Goal: Transaction & Acquisition: Purchase product/service

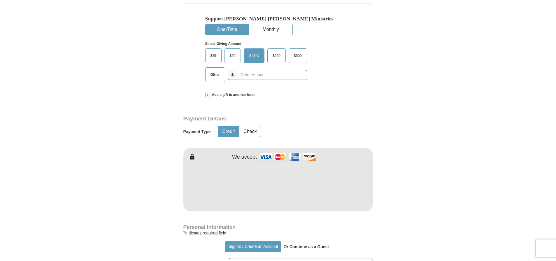
scroll to position [190, 0]
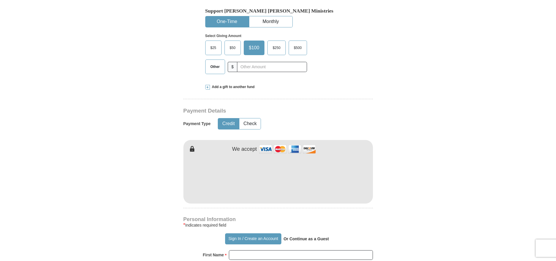
click at [233, 87] on span "Add a gift to another fund" at bounding box center [232, 87] width 45 height 5
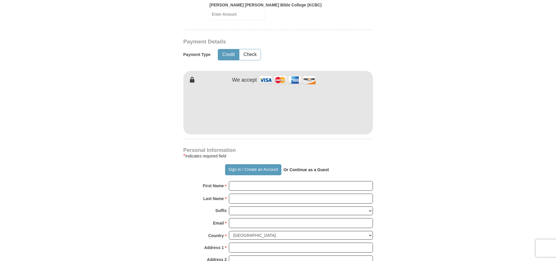
scroll to position [361, 0]
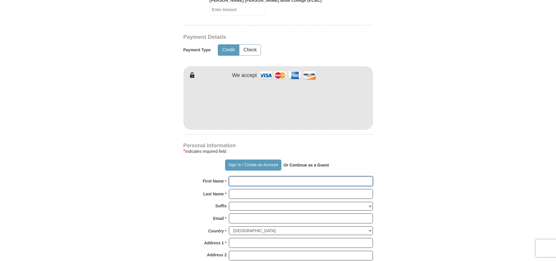
click at [239, 176] on input "First Name *" at bounding box center [301, 181] width 144 height 10
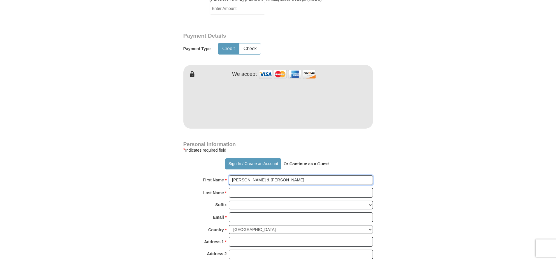
type input "[PERSON_NAME] & [PERSON_NAME]"
click at [232, 188] on input "Last Name *" at bounding box center [301, 193] width 144 height 10
type input "r"
type input "Rockwood"
click at [235, 212] on input "Email *" at bounding box center [301, 217] width 144 height 10
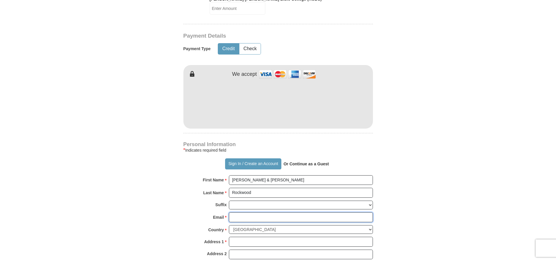
type input "[EMAIL_ADDRESS][DOMAIN_NAME]"
type input "[STREET_ADDRESS]"
type input "Ypsilanti"
select select "MI"
type input "48198-3288"
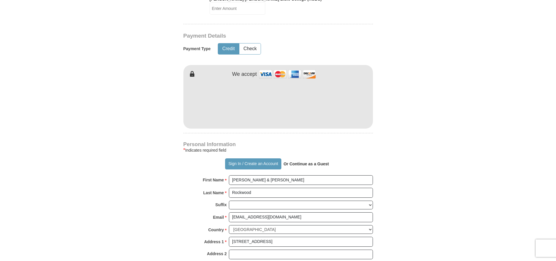
type input "2482073643"
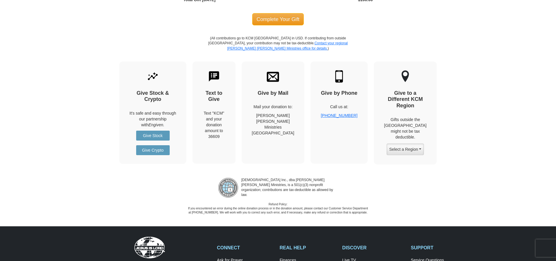
scroll to position [715, 0]
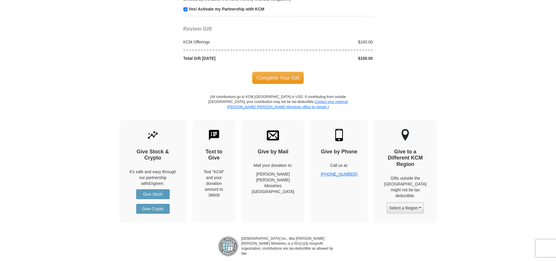
click at [280, 72] on span "Complete Your Gift" at bounding box center [278, 78] width 52 height 12
